Goal: Task Accomplishment & Management: Manage account settings

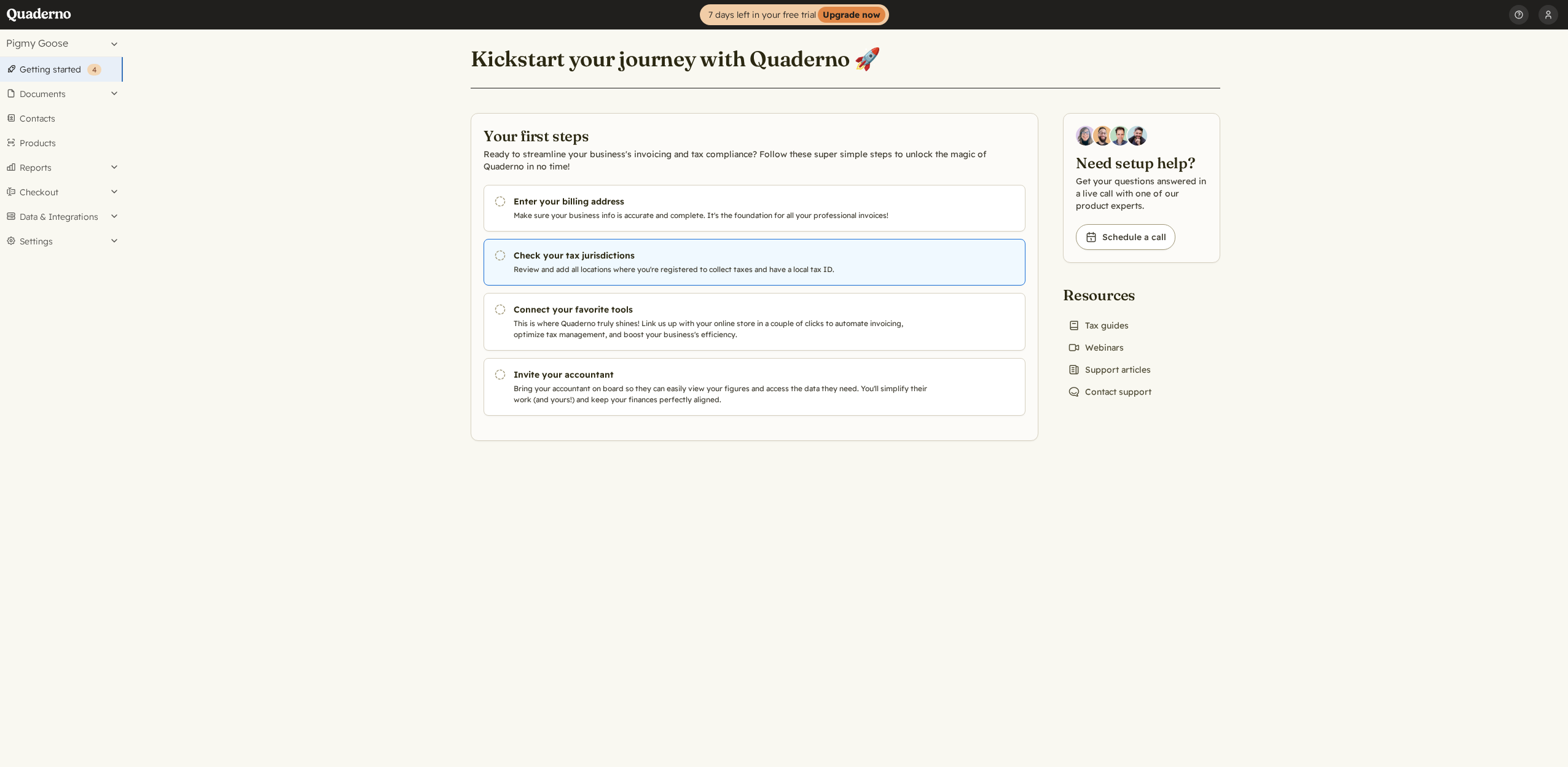
click at [574, 261] on h3 "Check your tax jurisdictions" at bounding box center [723, 255] width 419 height 12
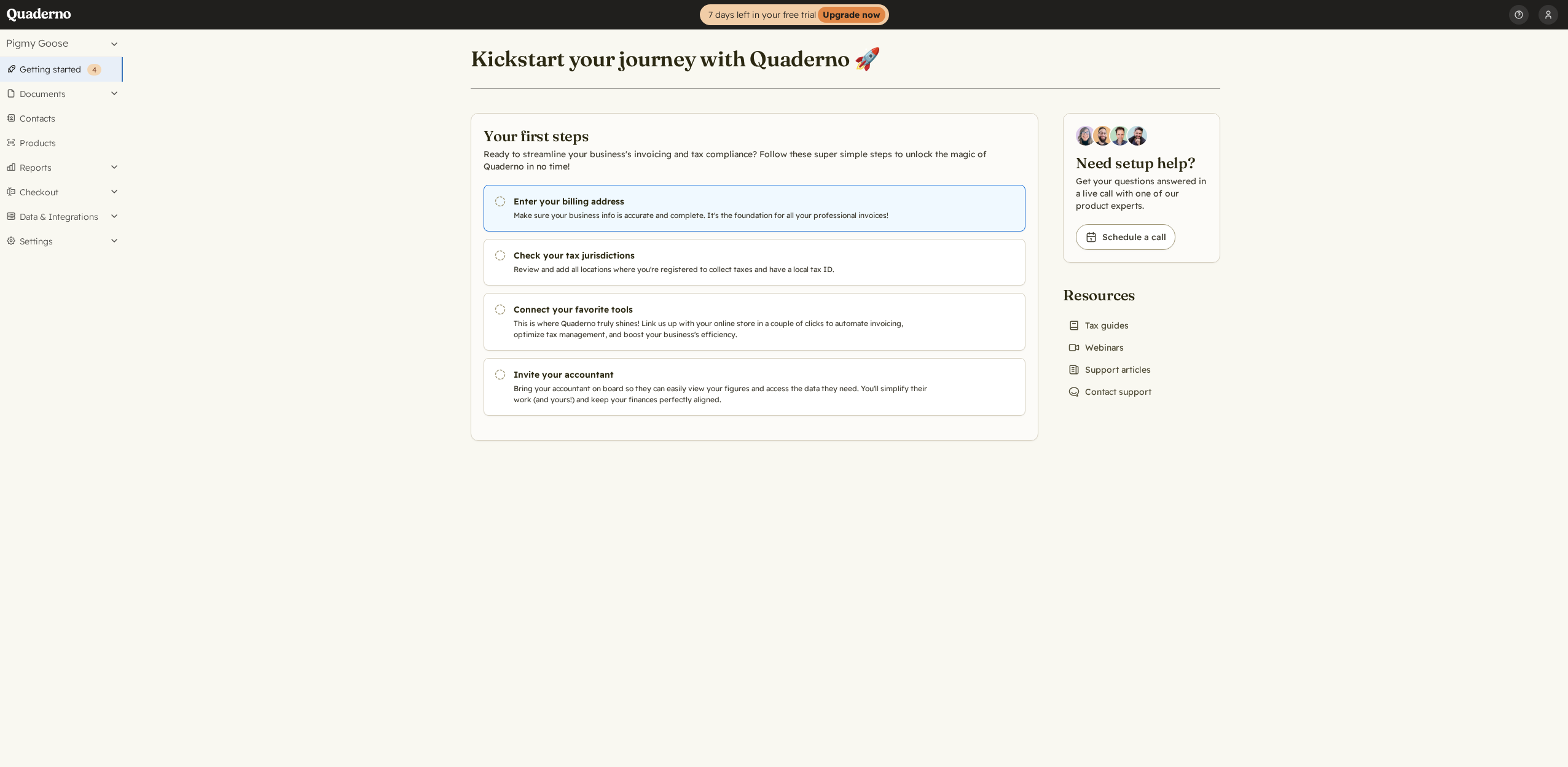
click at [677, 202] on h3 "Enter your billing address" at bounding box center [723, 201] width 419 height 12
click at [683, 205] on h3 "Enter your billing address" at bounding box center [723, 201] width 419 height 12
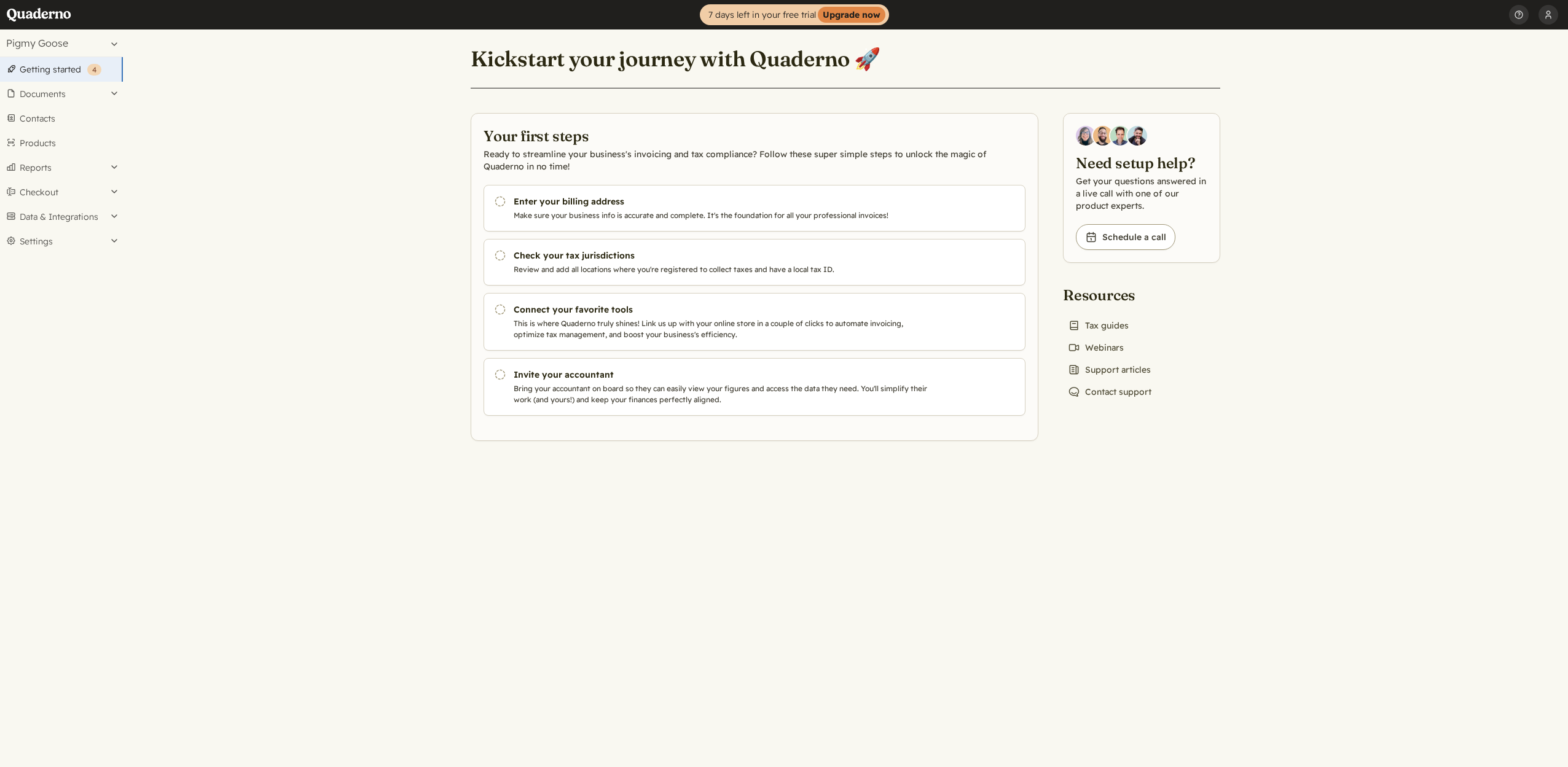
click at [1077, 610] on main "Kickstart your journey with Quaderno 🚀 Your first steps Ready to streamline you…" at bounding box center [846, 398] width 1445 height 738
click at [1110, 387] on link "Chat icon Contact support" at bounding box center [1109, 392] width 93 height 17
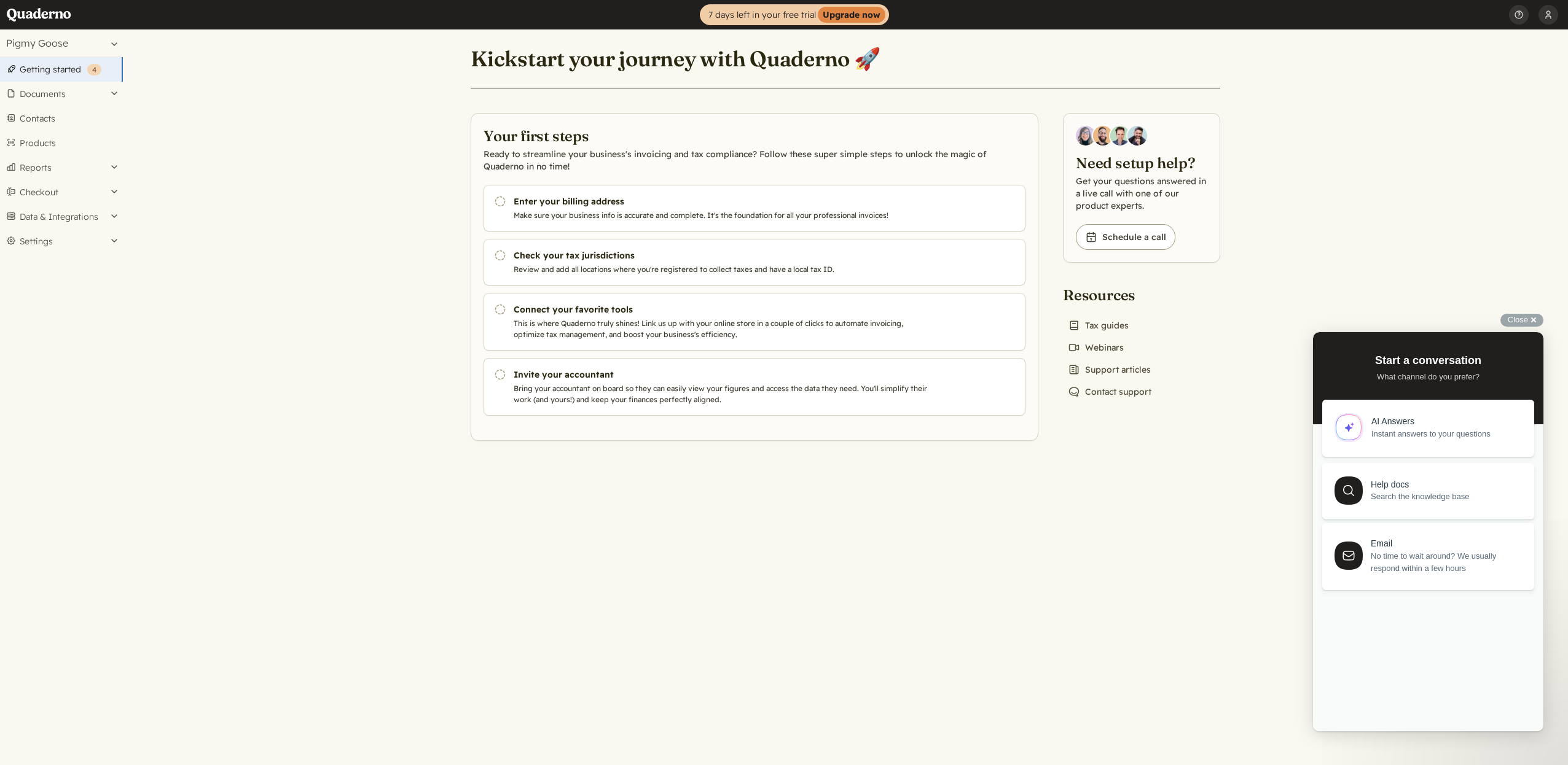
click at [1431, 434] on span "Instant answers to your questions" at bounding box center [1446, 434] width 148 height 12
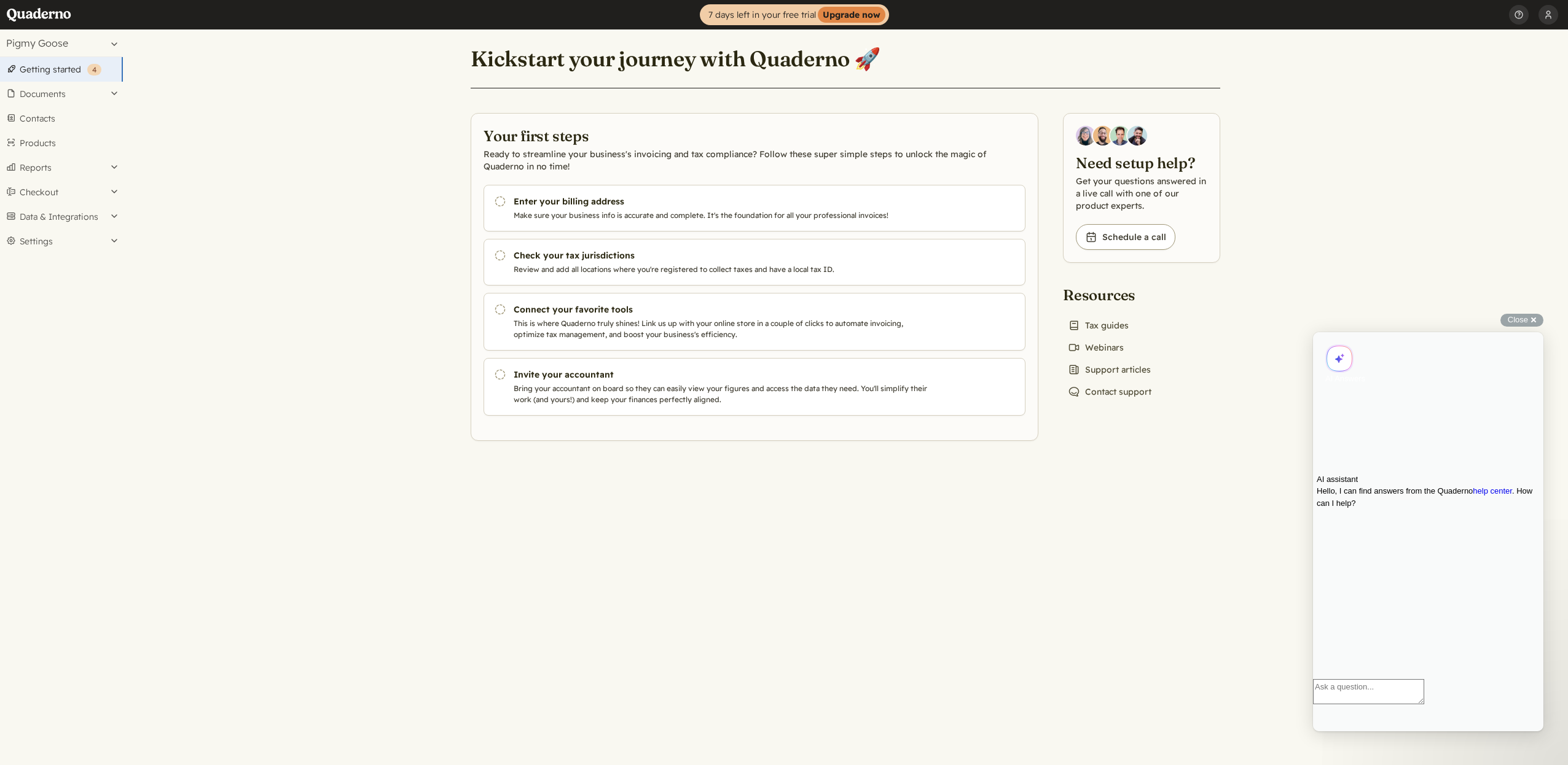
drag, startPoint x: 1219, startPoint y: 559, endPoint x: 78, endPoint y: 70, distance: 1241.4
click at [1219, 559] on main "Kickstart your journey with Quaderno 🚀 Your first steps Ready to streamline you…" at bounding box center [846, 397] width 1445 height 736
click at [1524, 315] on span "Close" at bounding box center [1517, 319] width 20 height 9
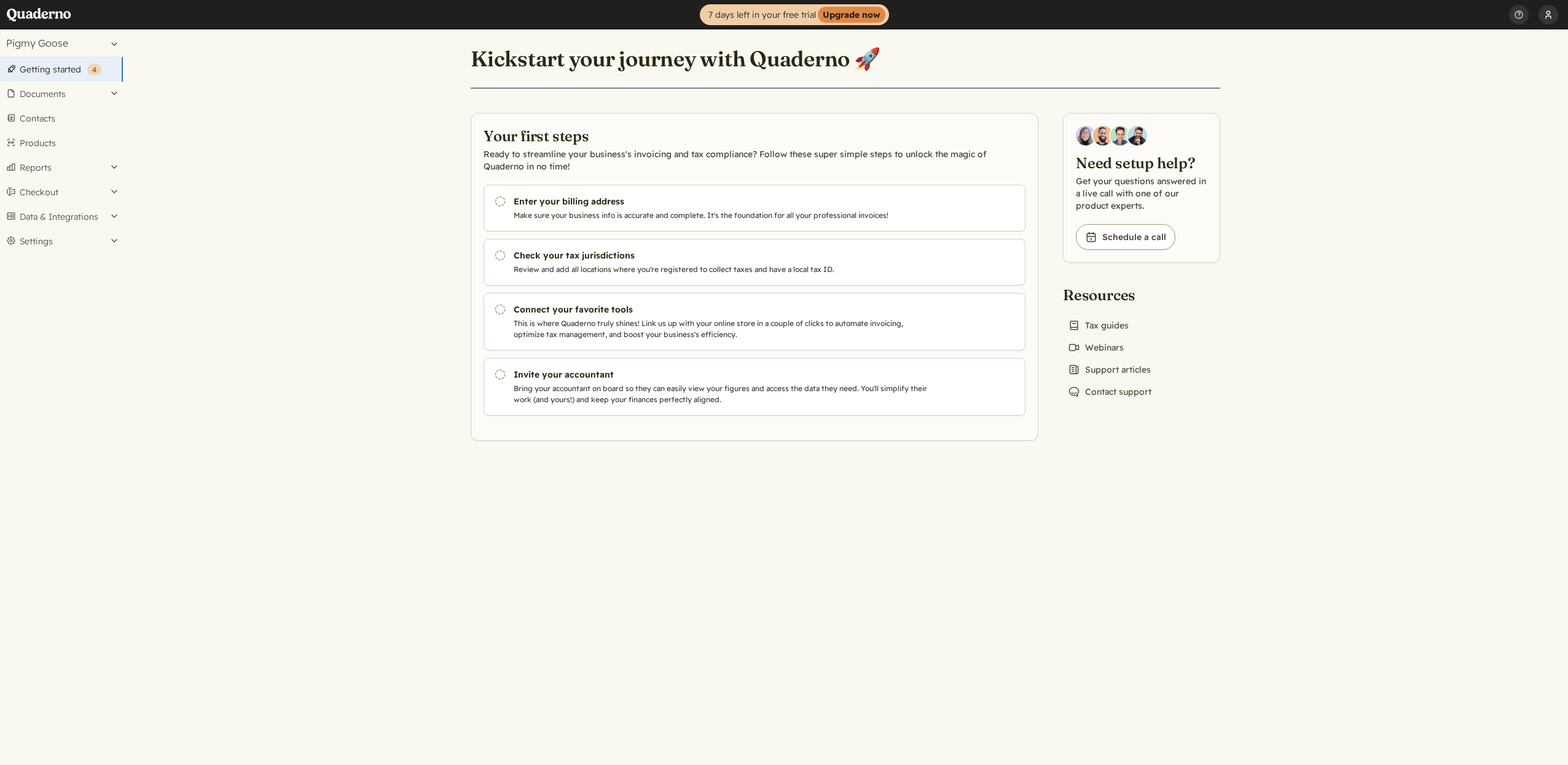
click at [1547, 8] on button "[PERSON_NAME]" at bounding box center [1548, 14] width 20 height 29
click at [1469, 44] on link "Profile" at bounding box center [1472, 44] width 171 height 21
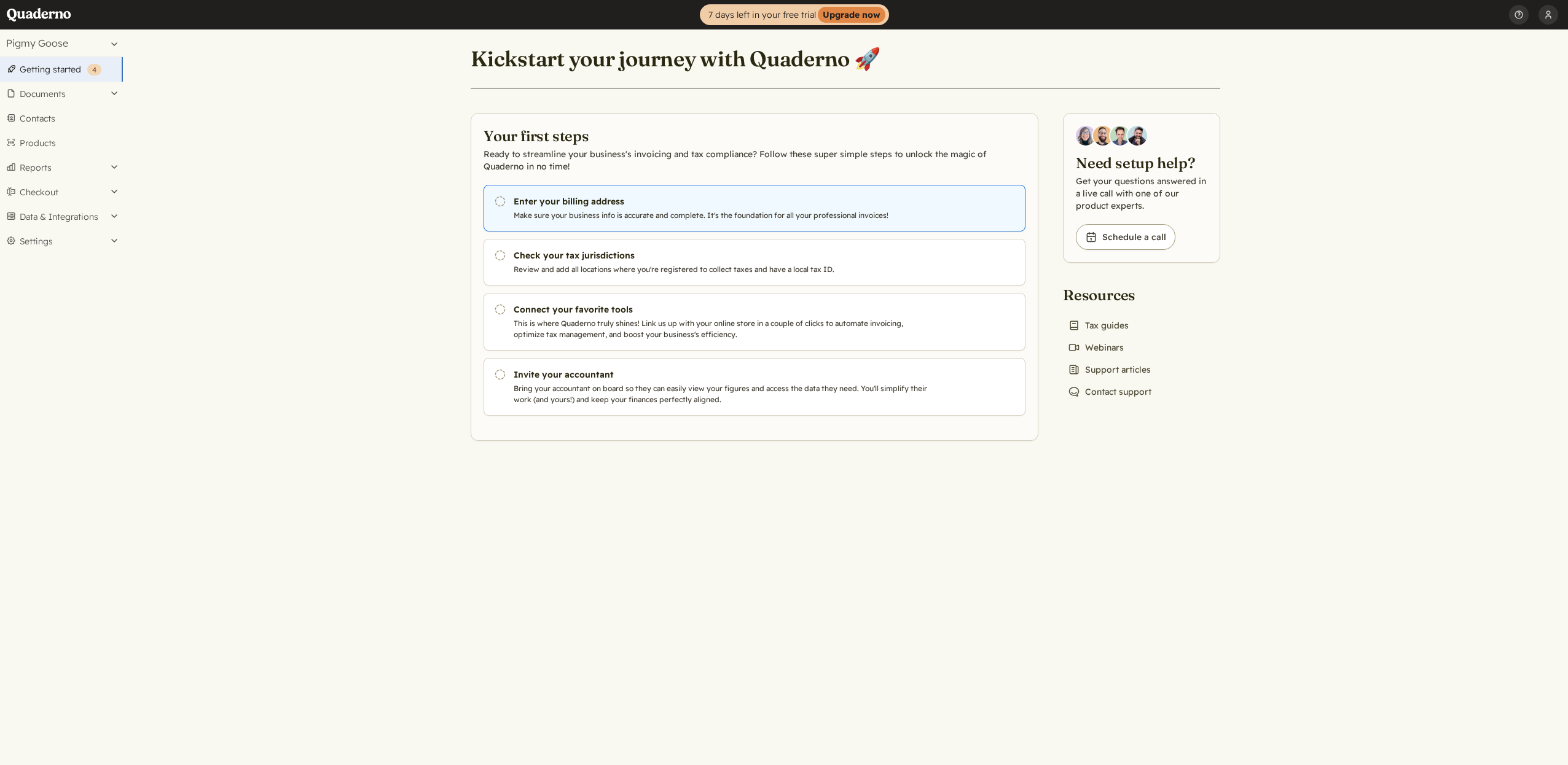
click at [598, 219] on p "Make sure your business info is accurate and complete. It's the foundation for …" at bounding box center [723, 215] width 419 height 11
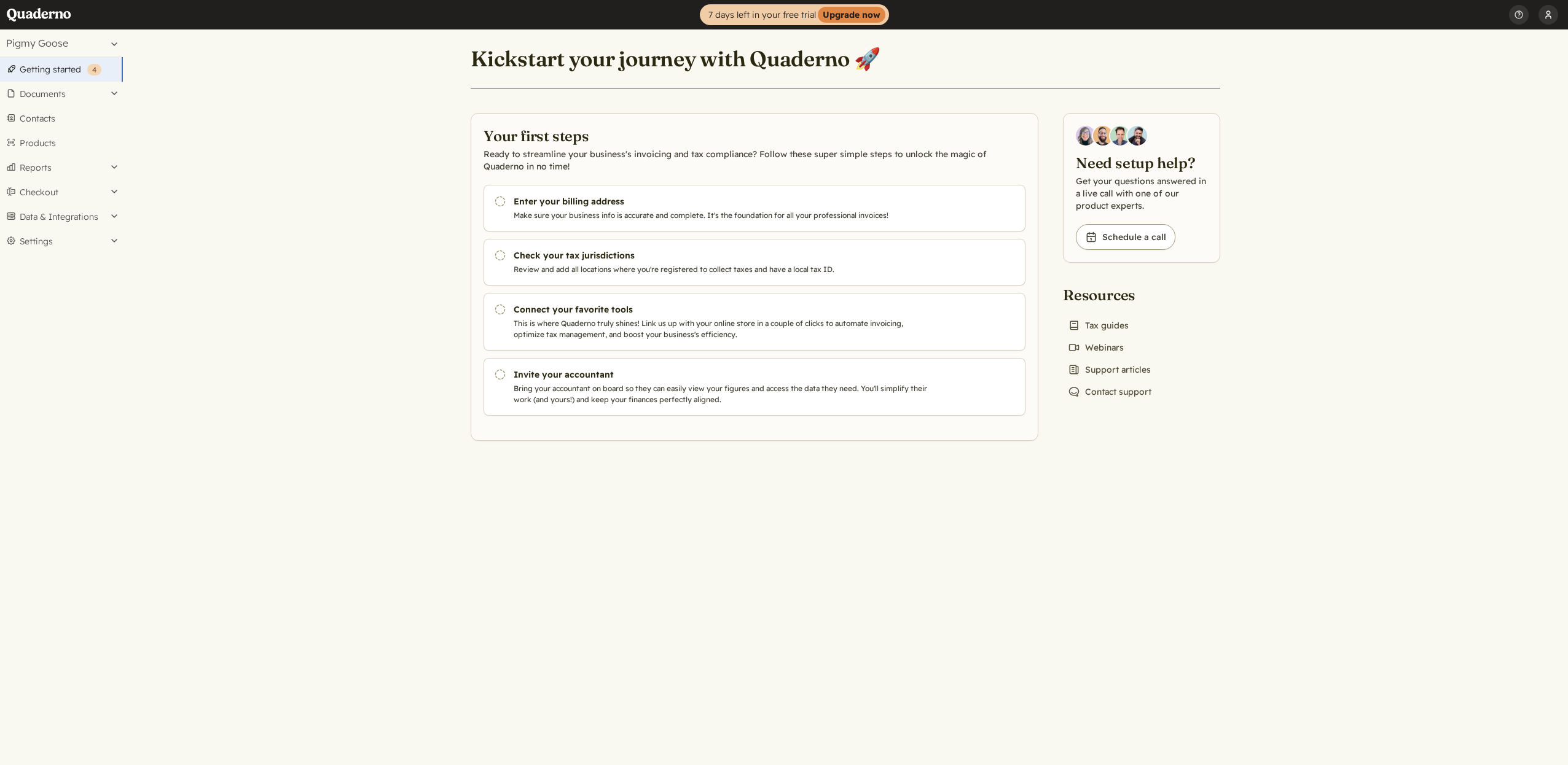
click at [1548, 8] on button "[PERSON_NAME]" at bounding box center [1548, 14] width 20 height 29
click at [1496, 47] on link "Profile" at bounding box center [1472, 44] width 171 height 21
click at [1551, 19] on button "[PERSON_NAME]" at bounding box center [1548, 14] width 20 height 29
click at [1461, 47] on link "Profile" at bounding box center [1472, 44] width 171 height 21
